Goal: Transaction & Acquisition: Purchase product/service

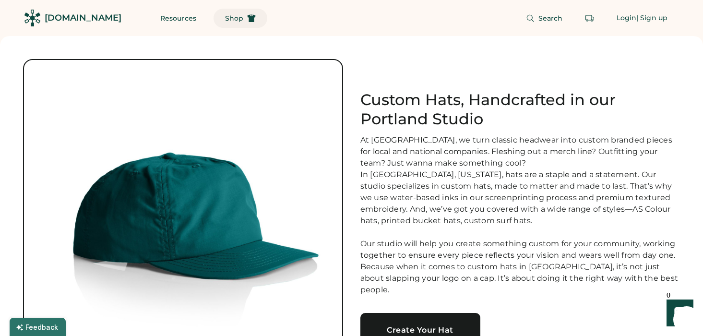
click at [225, 18] on span "Shop" at bounding box center [234, 18] width 18 height 7
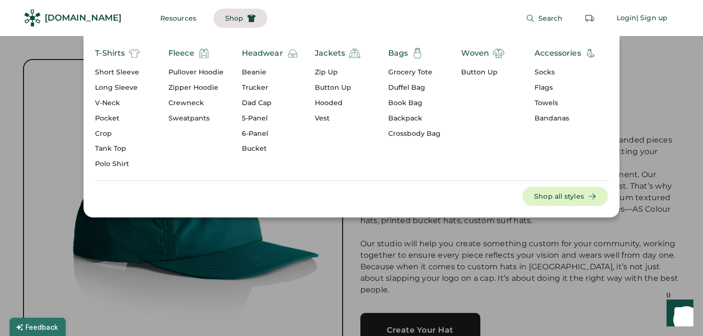
click at [249, 116] on div "5-Panel" at bounding box center [270, 119] width 57 height 10
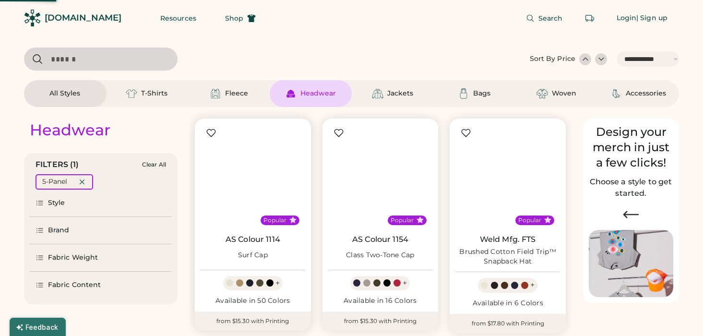
select select "*****"
select select "*"
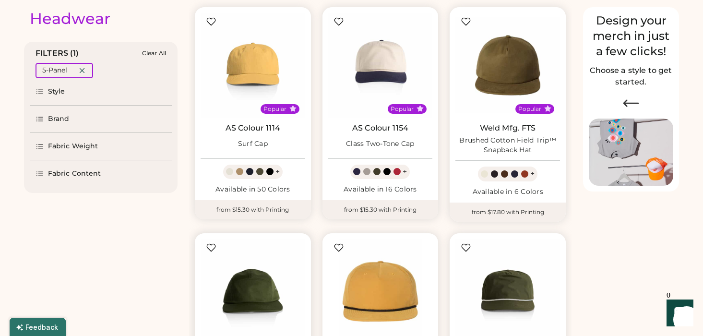
scroll to position [126, 0]
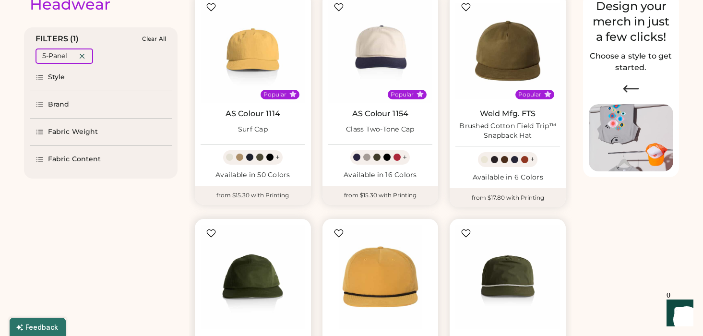
select select "*****"
select select "*"
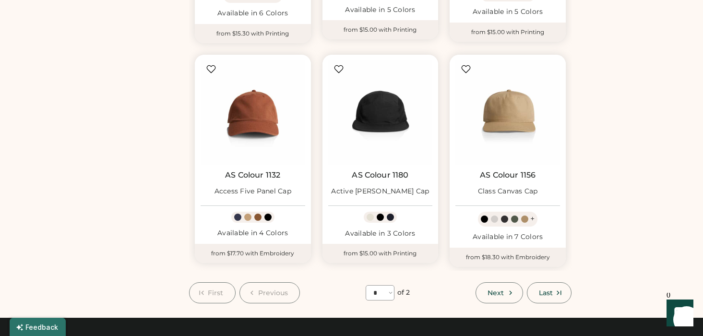
scroll to position [742, 0]
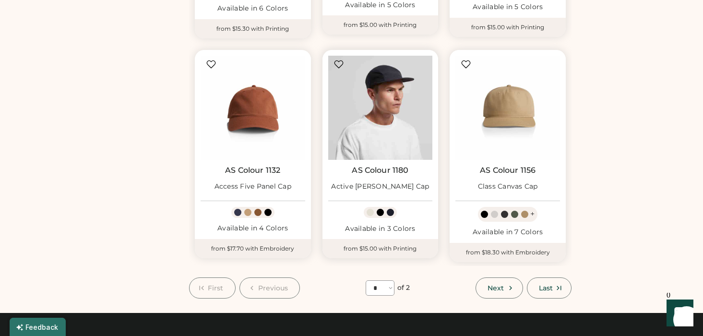
click at [369, 109] on img at bounding box center [380, 108] width 105 height 105
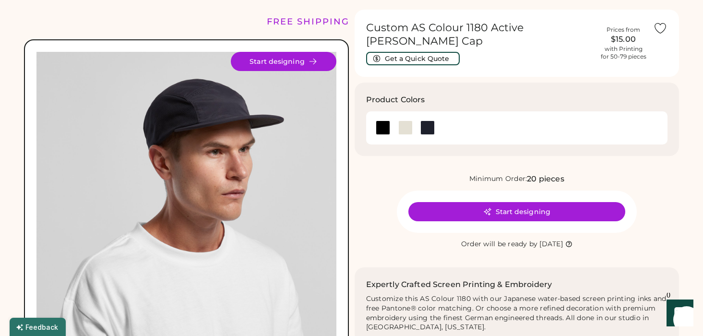
scroll to position [26, 0]
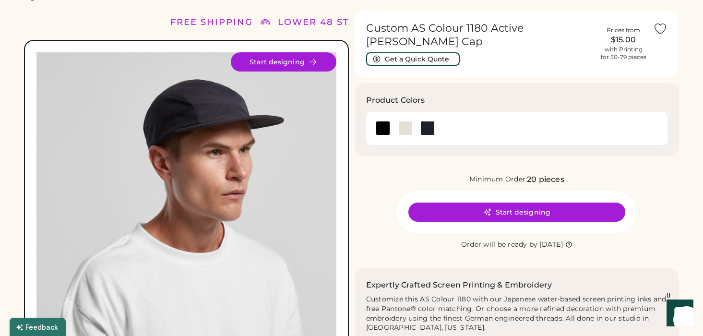
click at [200, 155] on img at bounding box center [186, 202] width 300 height 300
click at [129, 159] on img at bounding box center [186, 202] width 300 height 300
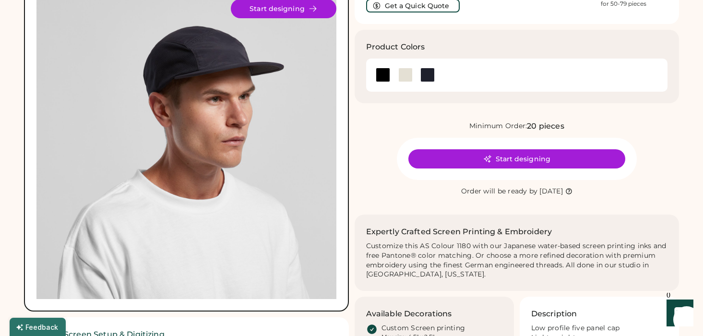
scroll to position [66, 0]
